Goal: Transaction & Acquisition: Purchase product/service

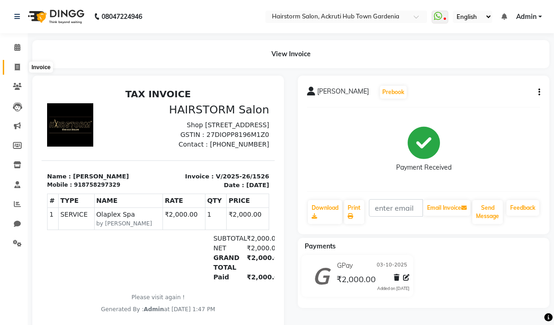
click at [18, 72] on span at bounding box center [17, 67] width 16 height 11
select select "279"
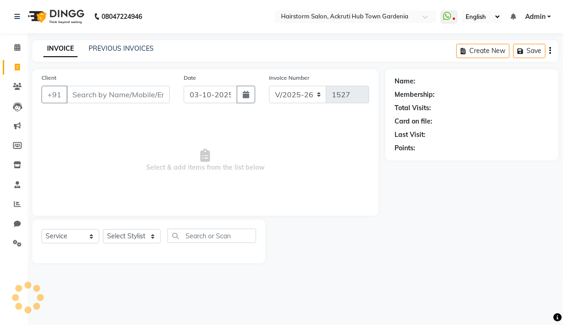
select select "product"
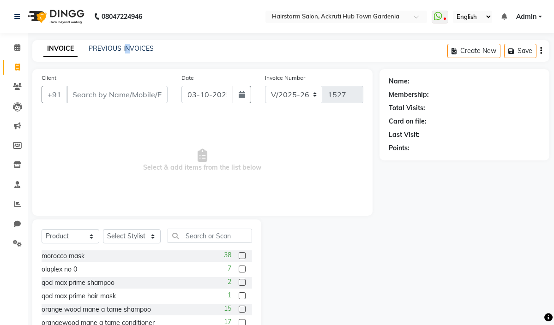
click at [126, 59] on div "INVOICE PREVIOUS INVOICES Create New Save" at bounding box center [290, 51] width 517 height 22
click at [127, 52] on link "PREVIOUS INVOICES" at bounding box center [121, 48] width 65 height 8
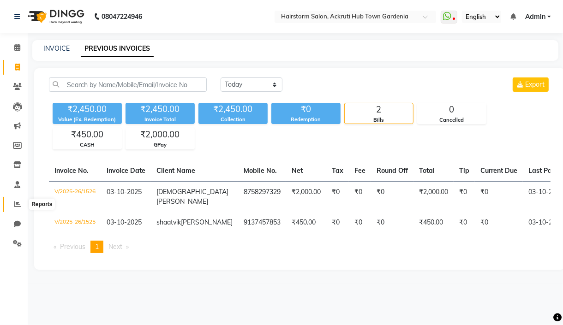
click at [15, 199] on link "Reports" at bounding box center [14, 204] width 22 height 15
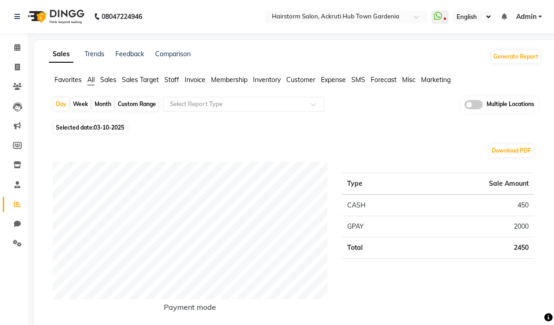
click at [138, 102] on div "Custom Range" at bounding box center [136, 104] width 43 height 13
select select "10"
select select "2025"
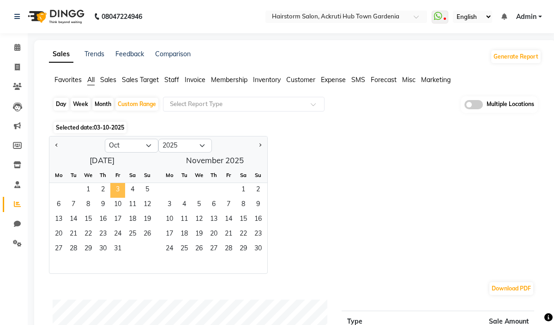
click at [114, 191] on span "3" at bounding box center [117, 190] width 15 height 15
click at [82, 190] on span "1" at bounding box center [88, 190] width 15 height 15
click at [117, 188] on span "3" at bounding box center [117, 190] width 15 height 15
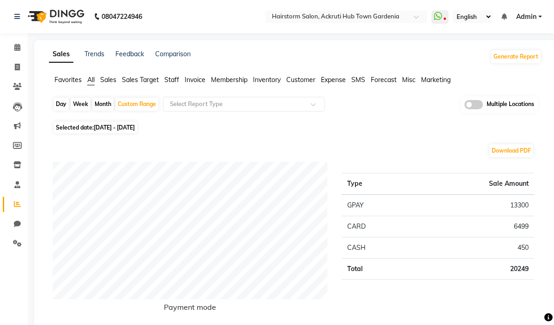
click at [173, 84] on span "Staff" at bounding box center [171, 80] width 15 height 8
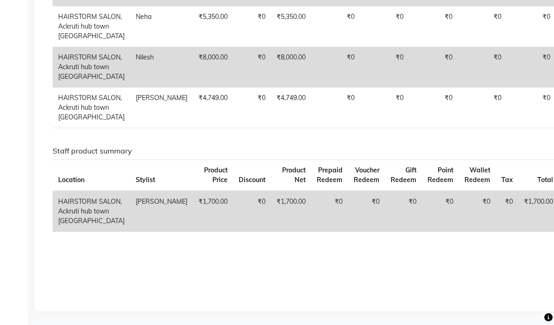
scroll to position [512, 0]
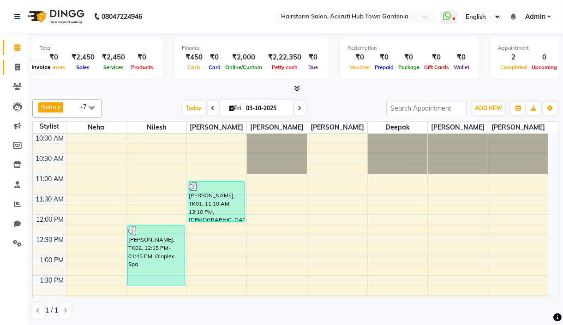
click at [18, 71] on span at bounding box center [17, 67] width 16 height 11
select select "279"
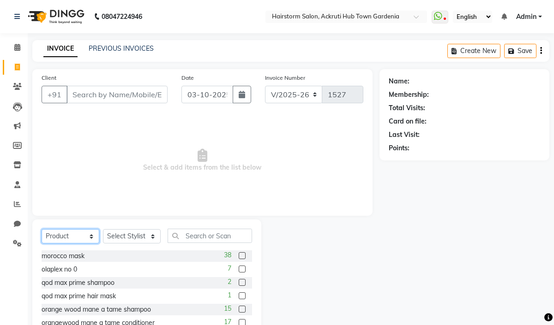
click at [83, 235] on select "Select Service Product Membership Package Voucher Prepaid Gift Card" at bounding box center [71, 236] width 58 height 14
select select "service"
click at [42, 230] on select "Select Service Product Membership Package Voucher Prepaid Gift Card" at bounding box center [71, 236] width 58 height 14
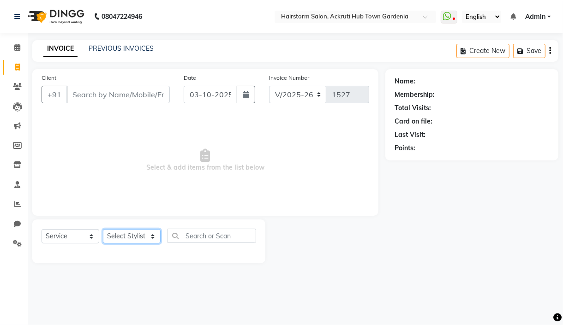
click at [152, 234] on select "Select Stylist [PERSON_NAME] deepak [PERSON_NAME] Neha [PERSON_NAME] [PERSON_NA…" at bounding box center [132, 236] width 58 height 14
click at [87, 236] on select "Select Service Product Membership Package Voucher Prepaid Gift Card" at bounding box center [71, 236] width 58 height 14
click at [42, 230] on select "Select Service Product Membership Package Voucher Prepaid Gift Card" at bounding box center [71, 236] width 58 height 14
click at [157, 235] on select "Select Stylist [PERSON_NAME] deepak [PERSON_NAME] Neha [PERSON_NAME] [PERSON_NA…" at bounding box center [132, 236] width 58 height 14
select select "71353"
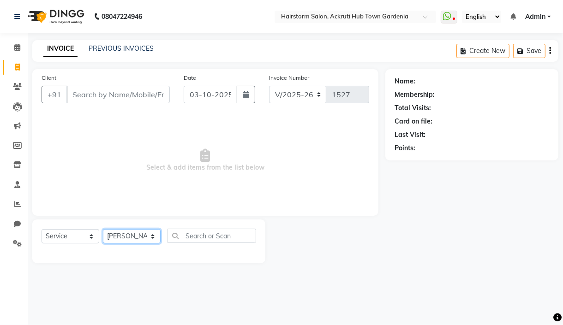
click at [103, 230] on select "Select Stylist [PERSON_NAME] deepak [PERSON_NAME] Neha [PERSON_NAME] [PERSON_NA…" at bounding box center [132, 236] width 58 height 14
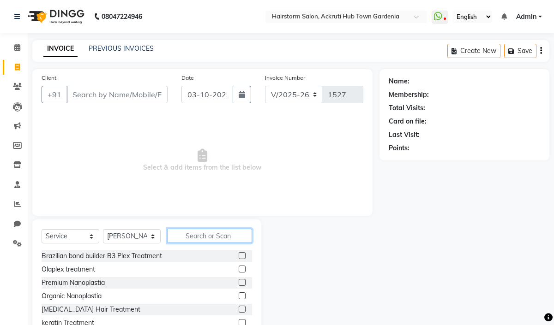
click at [189, 237] on input "text" at bounding box center [210, 236] width 84 height 14
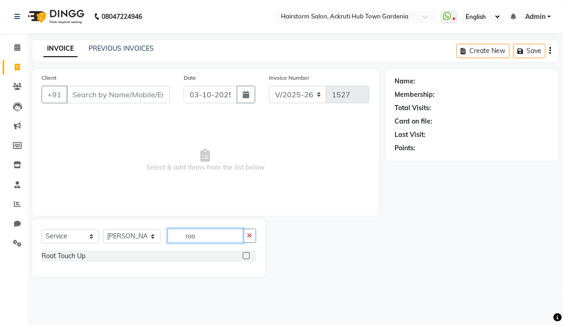
type input "roo"
click at [243, 258] on label at bounding box center [246, 256] width 7 height 7
click at [243, 258] on input "checkbox" at bounding box center [246, 256] width 6 height 6
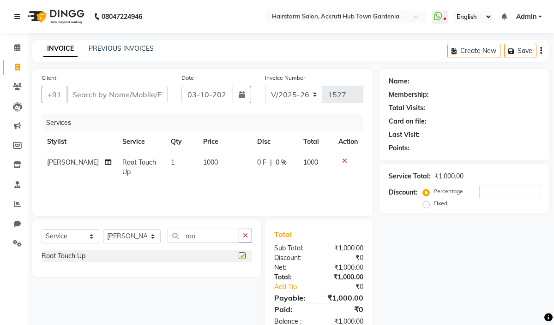
checkbox input "false"
click at [220, 234] on input "roo" at bounding box center [204, 236] width 72 height 14
type input "r"
type input "trim"
click at [240, 256] on label at bounding box center [242, 256] width 7 height 7
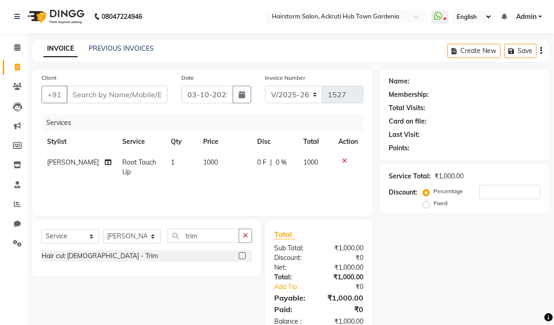
click at [240, 256] on input "checkbox" at bounding box center [242, 256] width 6 height 6
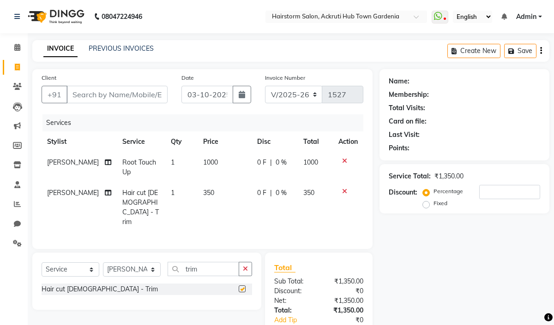
checkbox input "false"
click at [58, 197] on td "[PERSON_NAME]" at bounding box center [79, 208] width 75 height 50
select select "71353"
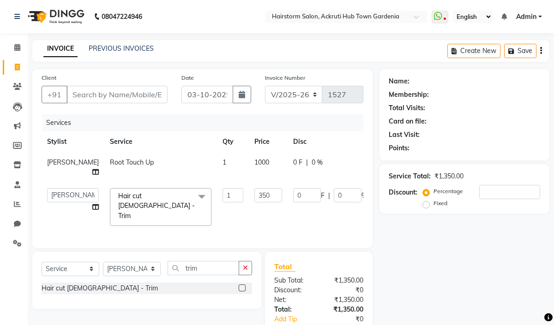
click at [254, 162] on span "1000" at bounding box center [261, 162] width 15 height 8
select select "71353"
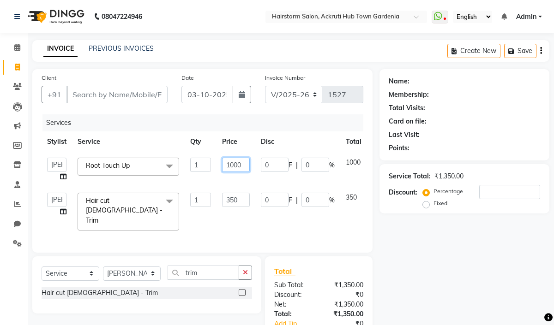
click at [235, 162] on input "1000" at bounding box center [236, 165] width 28 height 14
type input "1200"
click at [258, 181] on td "0 F | 0 %" at bounding box center [297, 169] width 85 height 35
select select "71353"
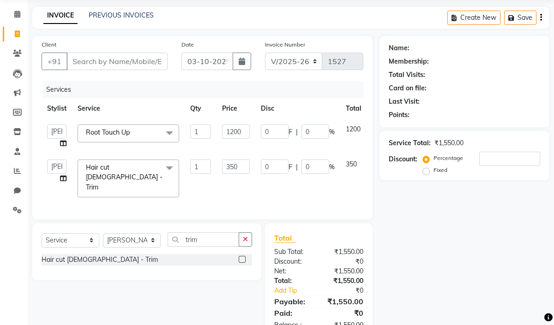
scroll to position [57, 0]
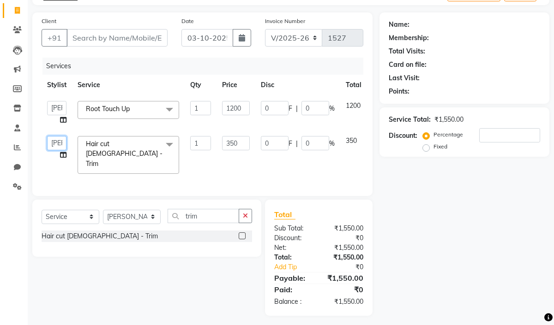
click at [51, 142] on select "[PERSON_NAME] deepak [PERSON_NAME] Neha [PERSON_NAME] [PERSON_NAME]" at bounding box center [56, 143] width 19 height 14
select select "59936"
click at [74, 37] on input "Client" at bounding box center [116, 38] width 101 height 18
type input "7"
type input "0"
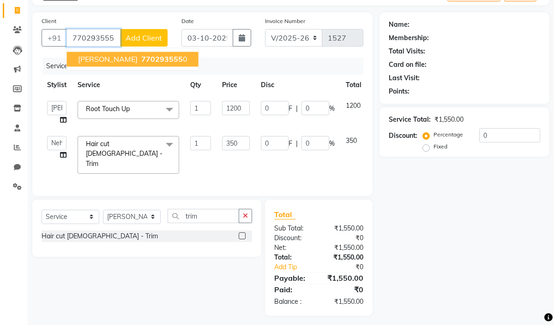
click at [141, 58] on span "770293555" at bounding box center [162, 58] width 42 height 9
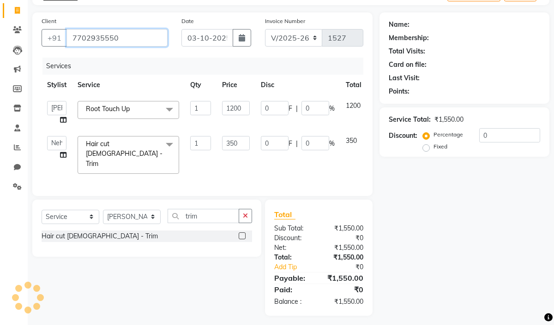
type input "7702935550"
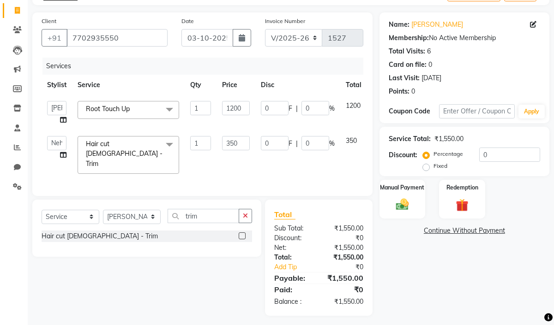
click at [422, 197] on div "Manual Payment" at bounding box center [402, 199] width 46 height 39
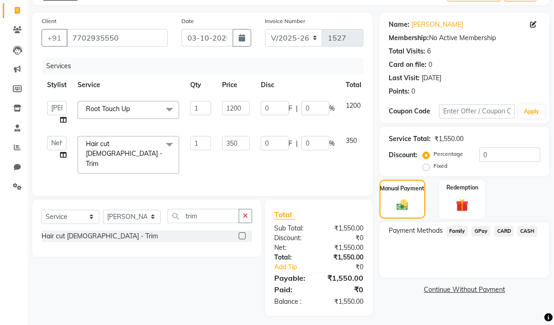
click at [472, 229] on span "GPay" at bounding box center [480, 231] width 19 height 11
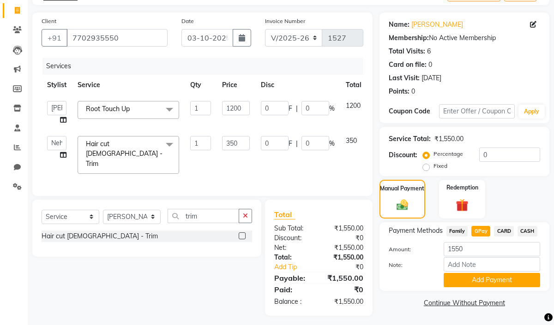
click at [483, 289] on div "Payment Methods Family GPay CARD CASH Amount: 1550 Note: Add Payment" at bounding box center [464, 257] width 170 height 69
click at [483, 279] on button "Add Payment" at bounding box center [492, 280] width 96 height 14
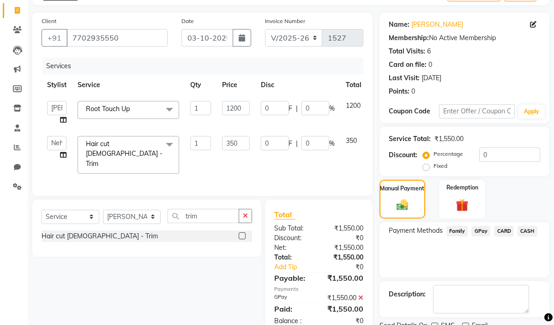
scroll to position [94, 0]
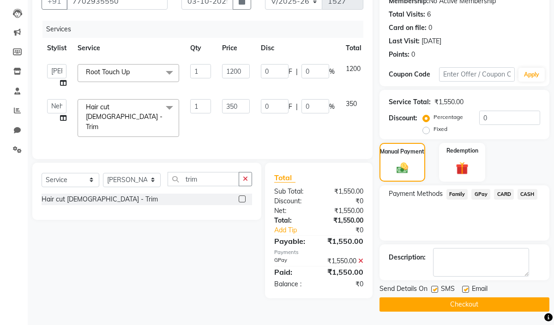
click at [478, 300] on button "Checkout" at bounding box center [464, 305] width 170 height 14
